Goal: Task Accomplishment & Management: Use online tool/utility

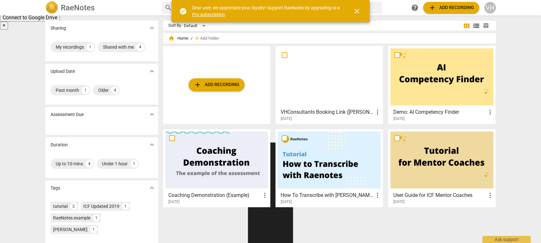
click at [226, 86] on span "add Add recording" at bounding box center [217, 85] width 46 height 8
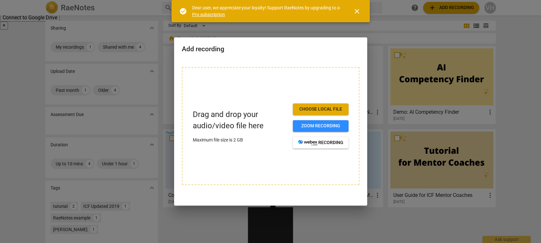
click at [336, 109] on span "Choose local file" at bounding box center [320, 109] width 45 height 6
click at [338, 108] on span "Choose local file" at bounding box center [320, 109] width 45 height 6
click at [207, 14] on link "Pro subscription" at bounding box center [208, 14] width 33 height 5
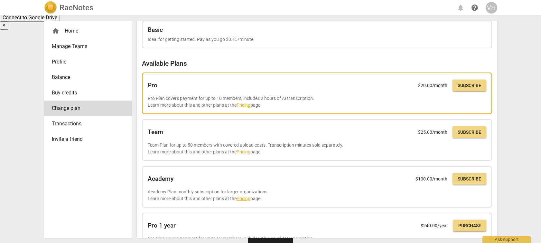
scroll to position [18, 0]
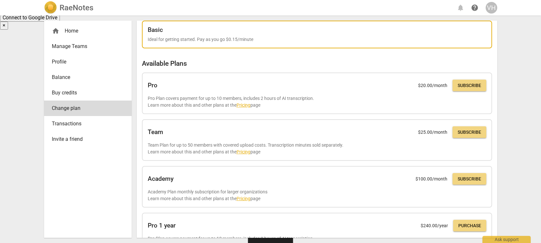
click at [286, 33] on div "Basic" at bounding box center [317, 29] width 339 height 7
click at [245, 41] on p "Ideal for getting started. Pay as you go $0.15/minute" at bounding box center [317, 39] width 339 height 7
click at [280, 37] on p "Ideal for getting started. Pay as you go $0.15/minute" at bounding box center [317, 39] width 339 height 7
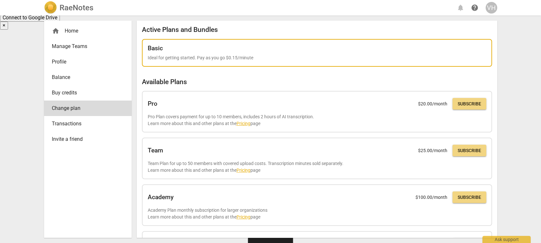
scroll to position [52, 0]
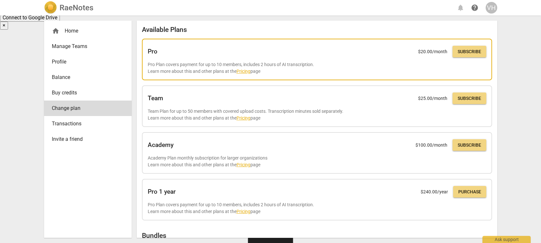
click at [245, 72] on link "Pricing" at bounding box center [244, 71] width 14 height 5
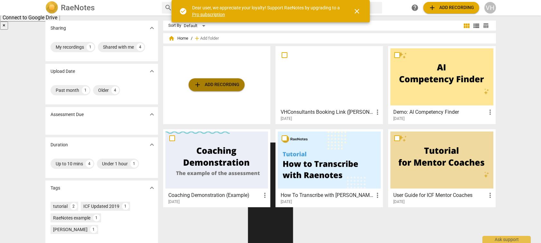
click at [226, 84] on span "add Add recording" at bounding box center [217, 85] width 46 height 8
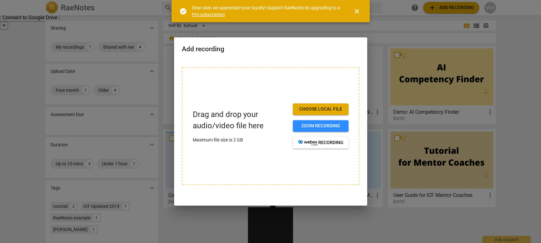
click at [320, 109] on span "Choose local file" at bounding box center [320, 109] width 45 height 6
click at [358, 11] on span "close" at bounding box center [357, 11] width 8 height 8
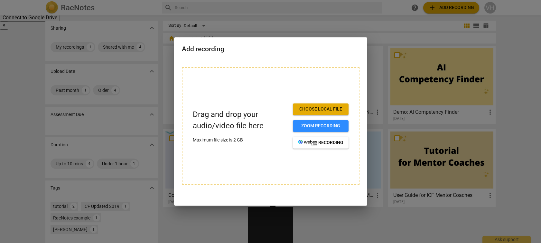
click at [224, 3] on div at bounding box center [270, 121] width 541 height 243
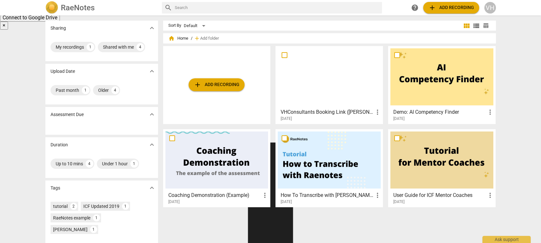
click at [225, 8] on input "text" at bounding box center [277, 8] width 205 height 10
type input "can I add a transcript"
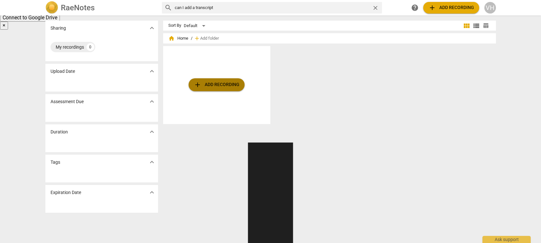
click at [215, 87] on span "add Add recording" at bounding box center [217, 85] width 46 height 8
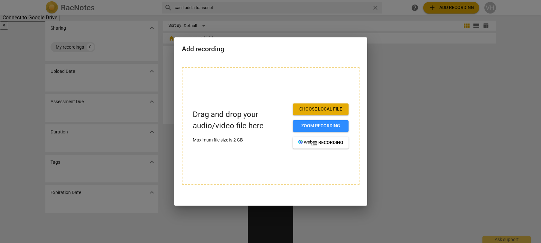
click at [328, 108] on span "Choose local file" at bounding box center [320, 109] width 45 height 6
click at [394, 76] on div at bounding box center [270, 121] width 541 height 243
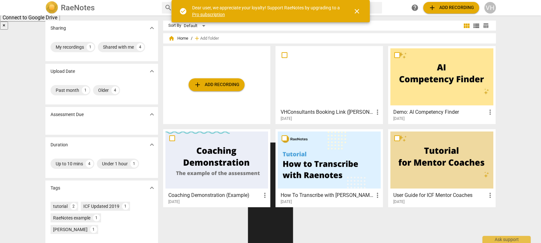
click at [211, 87] on span "add Add recording" at bounding box center [217, 85] width 46 height 8
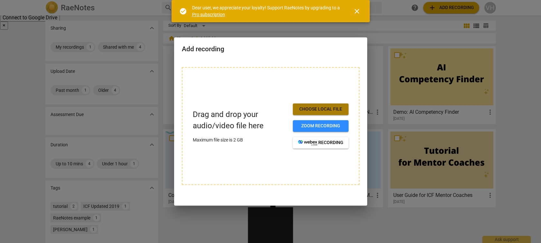
click at [307, 107] on span "Choose local file" at bounding box center [320, 109] width 45 height 6
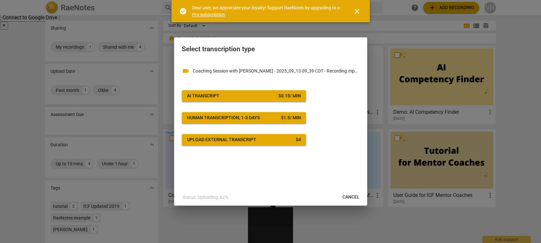
click at [247, 99] on span "AI Transcript $ 0.15 / min" at bounding box center [244, 96] width 114 height 6
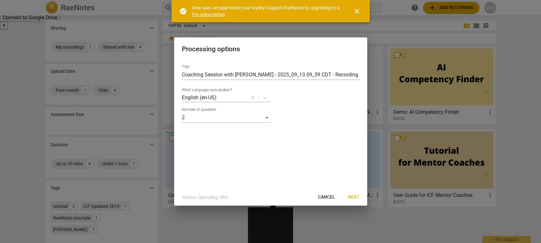
click at [356, 197] on span "Next" at bounding box center [354, 197] width 12 height 6
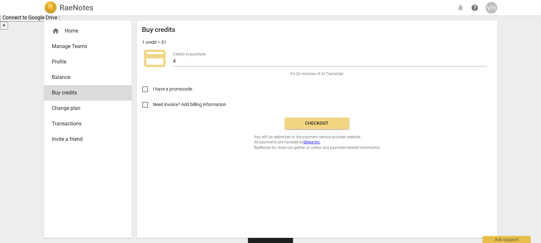
click at [147, 105] on input "Need invoice? Add billing information" at bounding box center [145, 104] width 15 height 15
checkbox input "true"
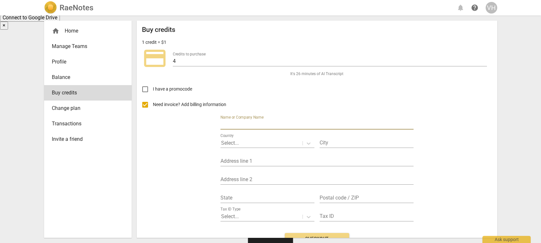
click at [230, 124] on input "text" at bounding box center [317, 124] width 193 height 9
type input "VHConsultants LLC"
click at [260, 141] on div at bounding box center [261, 142] width 81 height 7
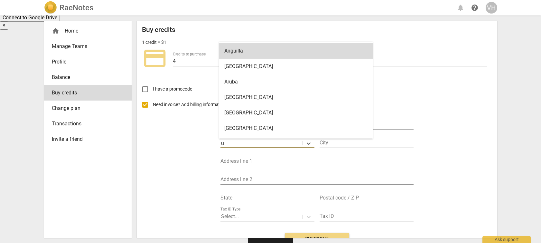
type input "[GEOGRAPHIC_DATA]"
type input "Onaga"
type input "[STREET_ADDRESS][PERSON_NAME]"
type input "KS"
type input "66521"
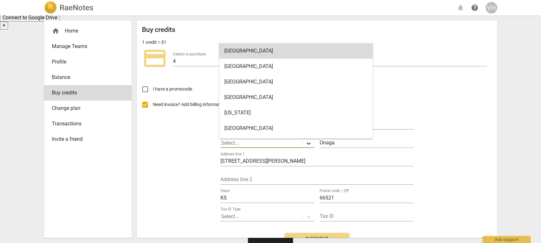
click at [306, 144] on icon at bounding box center [309, 143] width 6 height 6
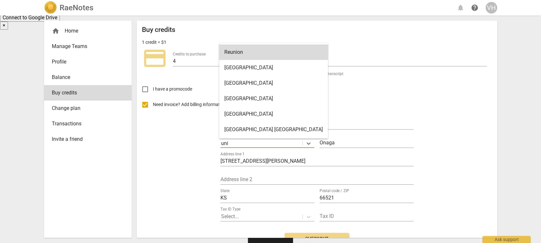
type input "United States"
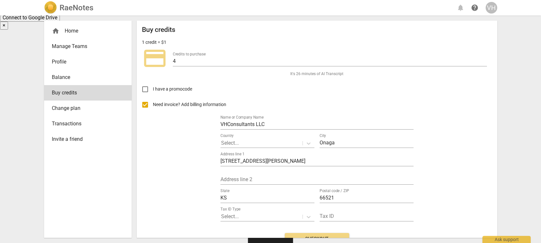
click at [447, 140] on div "Need invoice? Add billing information Name or Company Name VHConsultants LLC Co…" at bounding box center [317, 162] width 350 height 131
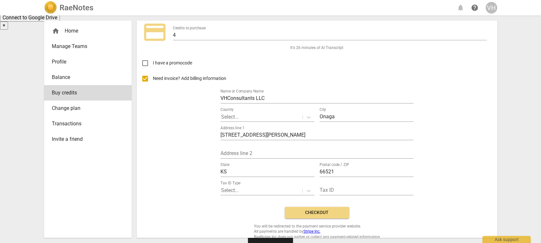
scroll to position [33, 0]
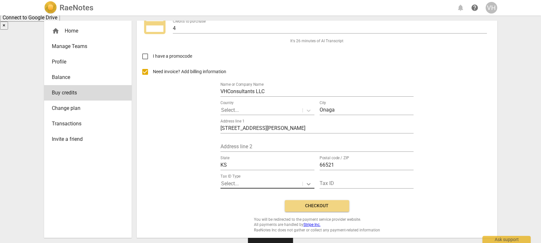
click at [308, 185] on icon at bounding box center [309, 184] width 4 height 2
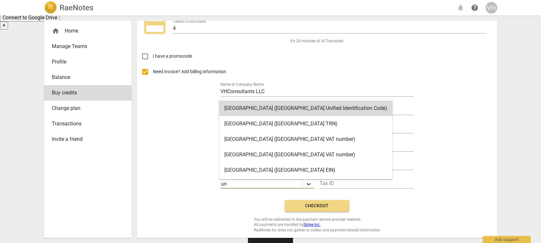
type input "u"
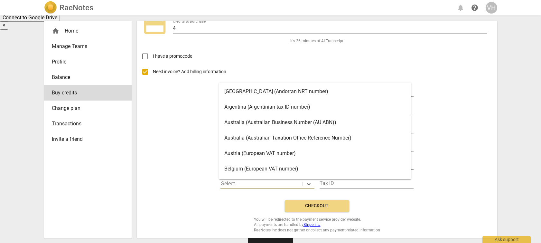
scroll to position [3, 0]
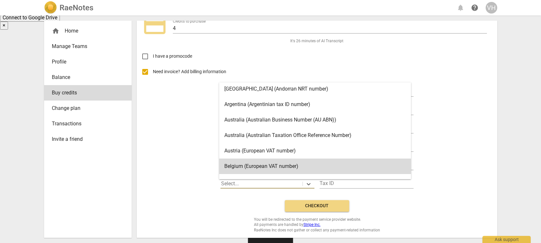
click at [450, 149] on div "Need invoice? Add billing information Name or Company Name VHConsultants LLC Co…" at bounding box center [317, 129] width 350 height 131
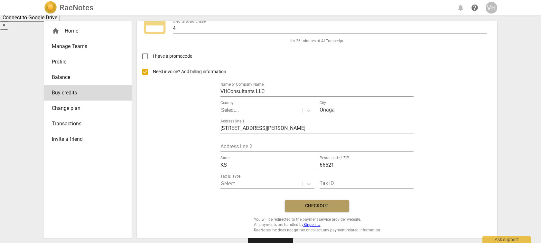
click at [336, 205] on span "Checkout" at bounding box center [317, 206] width 54 height 6
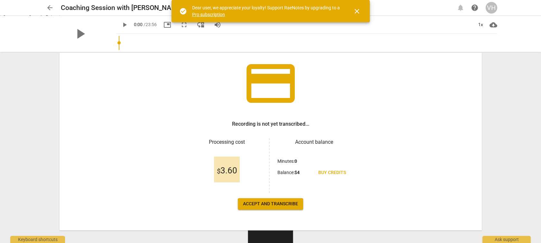
scroll to position [48, 0]
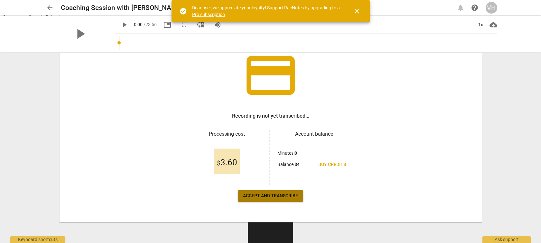
click at [293, 196] on span "Accept and transcribe" at bounding box center [270, 196] width 55 height 6
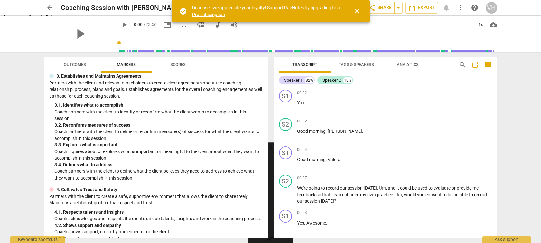
scroll to position [92, 0]
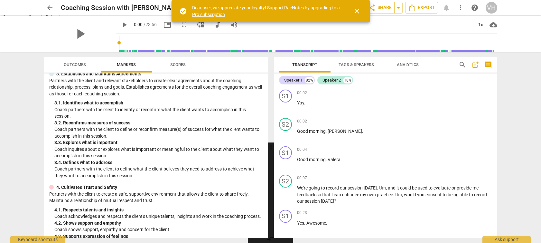
click at [182, 62] on span "Scores" at bounding box center [177, 64] width 15 height 5
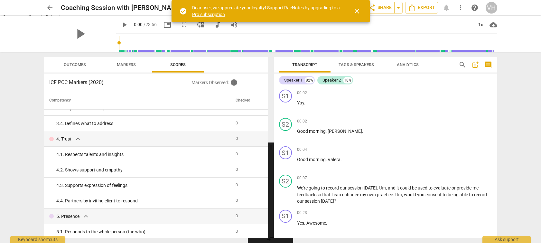
scroll to position [130, 0]
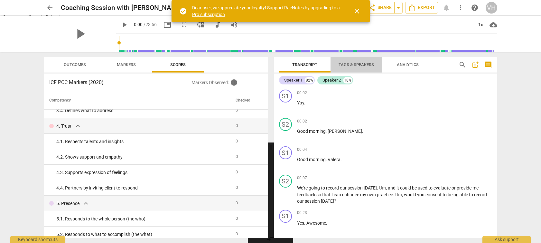
click at [357, 67] on span "Tags & Speakers" at bounding box center [356, 65] width 51 height 9
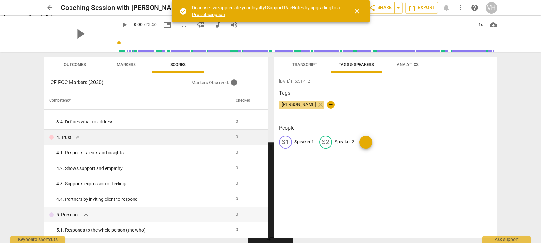
scroll to position [119, 0]
click at [300, 64] on span "Transcript" at bounding box center [304, 64] width 25 height 5
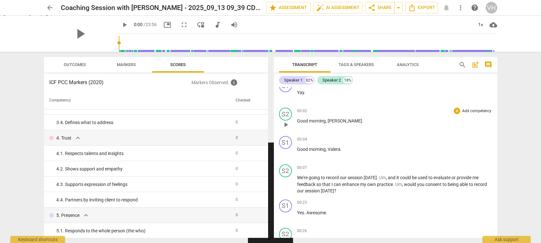
scroll to position [0, 0]
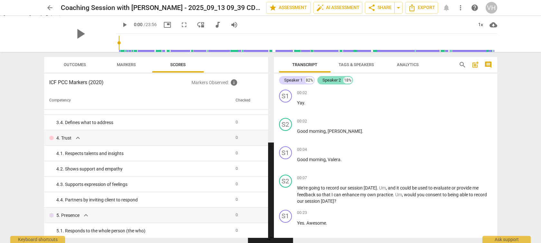
click at [328, 81] on div "Speaker 2" at bounding box center [332, 80] width 18 height 6
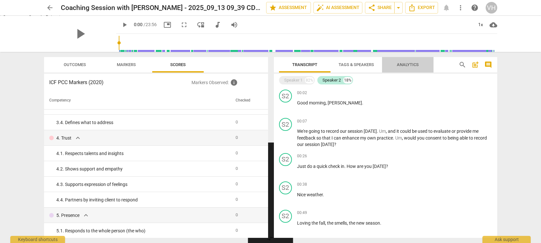
click at [401, 65] on span "Analytics" at bounding box center [408, 64] width 22 height 5
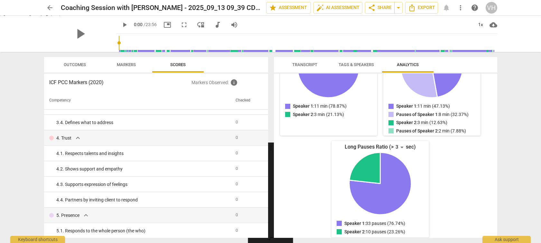
scroll to position [127, 0]
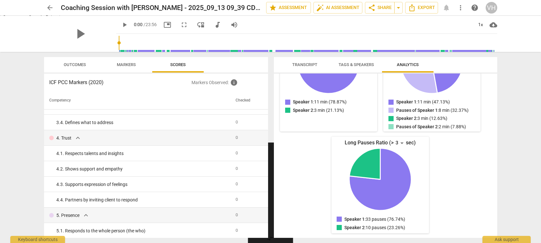
click at [76, 64] on span "Outcomes" at bounding box center [75, 64] width 22 height 5
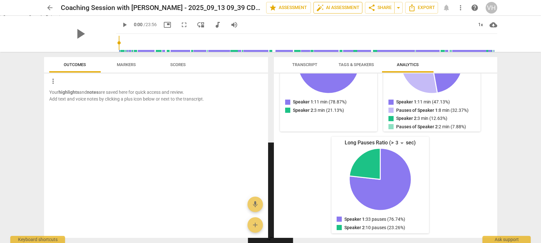
click at [342, 8] on span "auto_fix_high AI Assessment" at bounding box center [338, 8] width 43 height 8
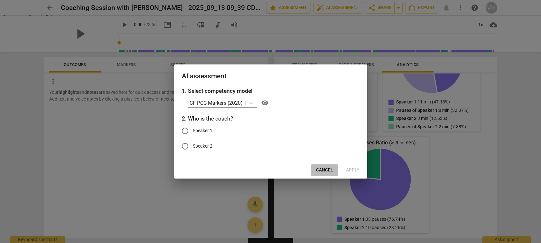
click at [324, 169] on span "Cancel" at bounding box center [324, 170] width 17 height 6
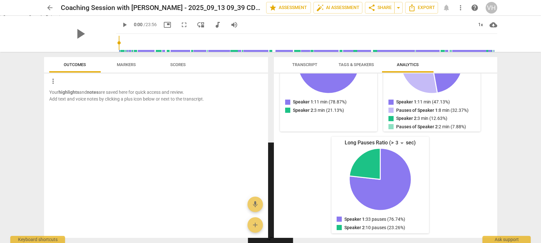
click at [353, 63] on span "Tags & Speakers" at bounding box center [356, 64] width 35 height 5
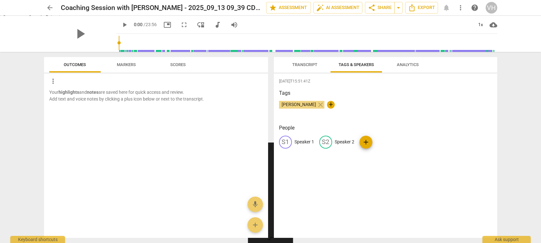
click at [304, 106] on span "[PERSON_NAME]" at bounding box center [299, 104] width 40 height 5
click at [299, 63] on span "Transcript" at bounding box center [304, 64] width 25 height 5
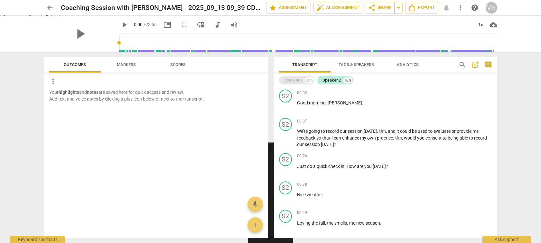
click at [294, 81] on div "Speaker 1" at bounding box center [293, 80] width 18 height 6
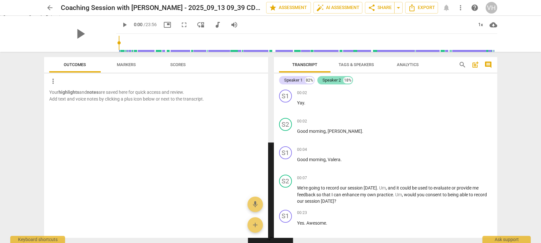
click at [335, 80] on div "Speaker 2" at bounding box center [332, 80] width 18 height 6
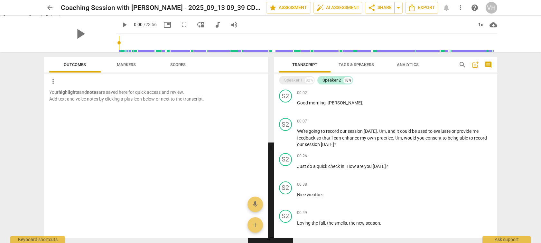
click at [351, 63] on span "Tags & Speakers" at bounding box center [356, 64] width 35 height 5
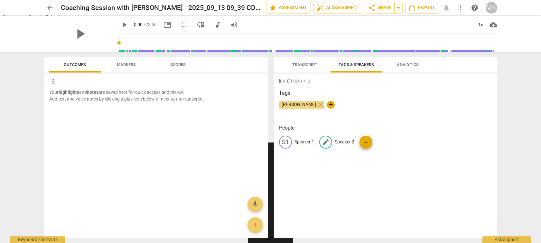
click at [339, 142] on p "Speaker 2" at bounding box center [345, 141] width 20 height 7
type input "Coach"
click at [371, 165] on div "2025-09-13T15:51:41Z Tags Volora Hanzlicek close + People S1 Speaker 1 edit Coa…" at bounding box center [386, 155] width 224 height 164
click at [346, 10] on span "auto_fix_high AI Assessment" at bounding box center [338, 8] width 43 height 8
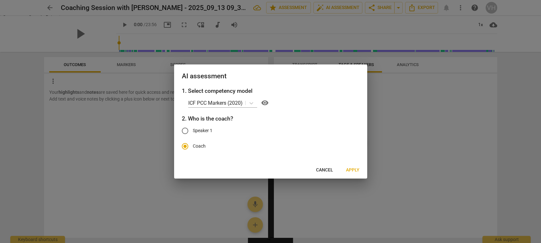
click at [352, 169] on span "Apply" at bounding box center [353, 170] width 14 height 6
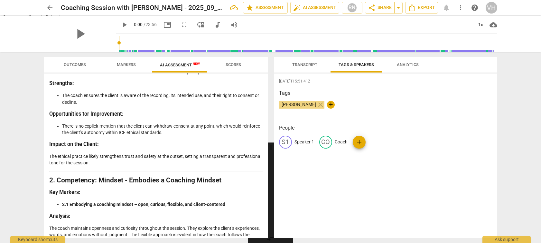
scroll to position [156, 0]
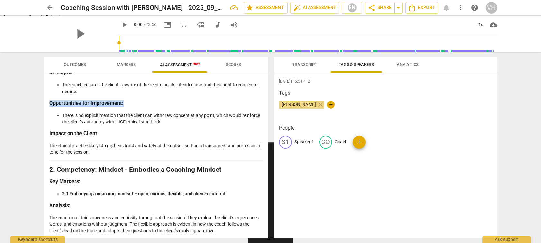
drag, startPoint x: 268, startPoint y: 92, endPoint x: 268, endPoint y: 100, distance: 8.4
click at [268, 100] on div "Outcomes Markers AI Assessment New Scores Disclaimer: AI can make mistakes. Con…" at bounding box center [155, 147] width 232 height 191
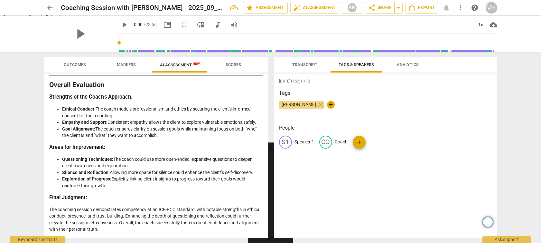
scroll to position [1533, 0]
click at [231, 66] on span "Scores" at bounding box center [233, 64] width 15 height 5
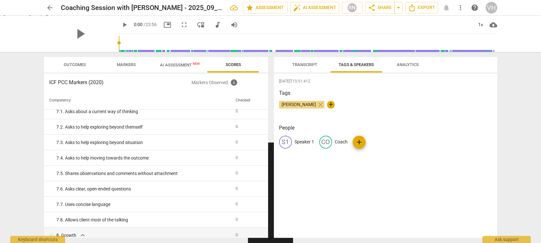
scroll to position [451, 0]
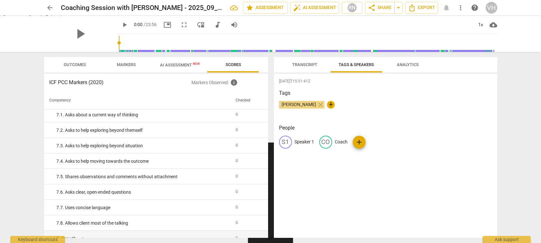
click at [124, 64] on span "Markers" at bounding box center [126, 64] width 19 height 5
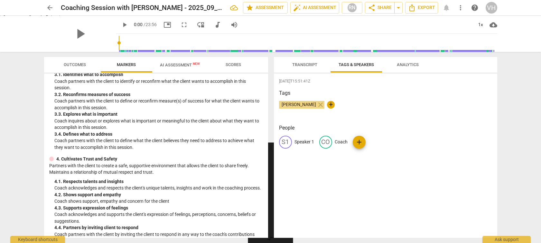
scroll to position [0, 0]
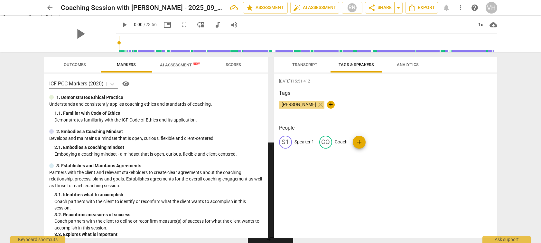
click at [80, 64] on span "Outcomes" at bounding box center [75, 64] width 22 height 5
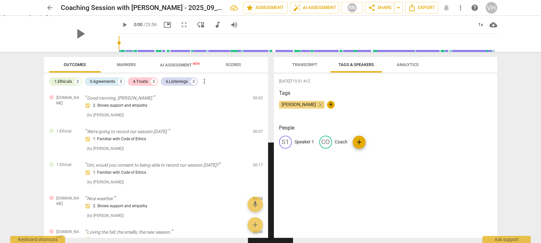
click at [183, 66] on span "AI Assessment New" at bounding box center [180, 64] width 40 height 5
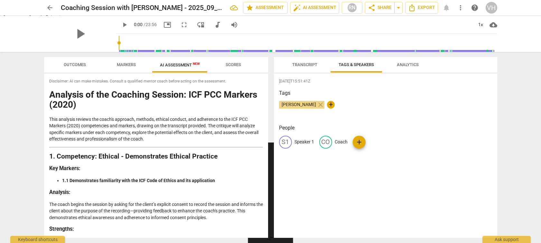
click at [238, 64] on span "Scores" at bounding box center [233, 64] width 15 height 5
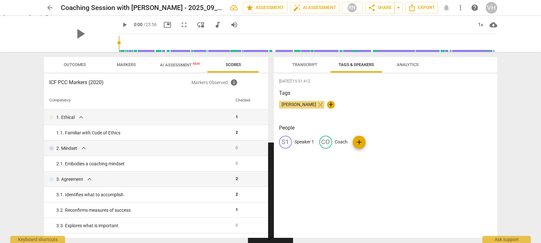
click at [51, 9] on span "arrow_back" at bounding box center [50, 8] width 8 height 8
